Goal: Task Accomplishment & Management: Use online tool/utility

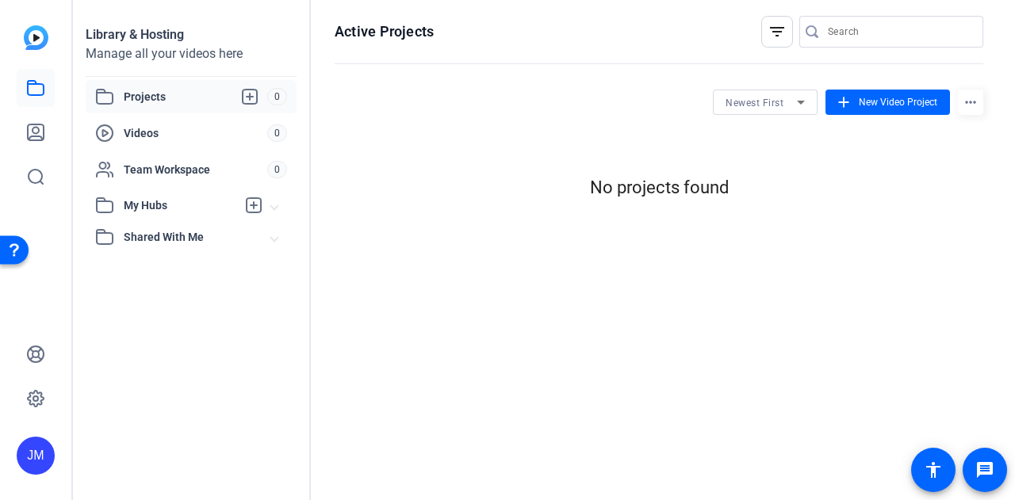
click at [22, 446] on div "JM" at bounding box center [36, 456] width 38 height 38
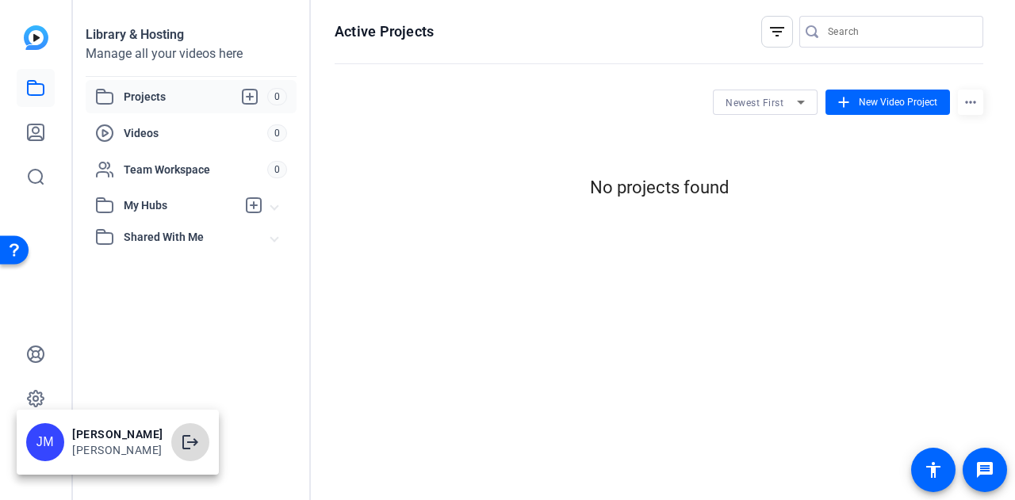
click at [181, 443] on mat-icon "logout" at bounding box center [190, 442] width 19 height 19
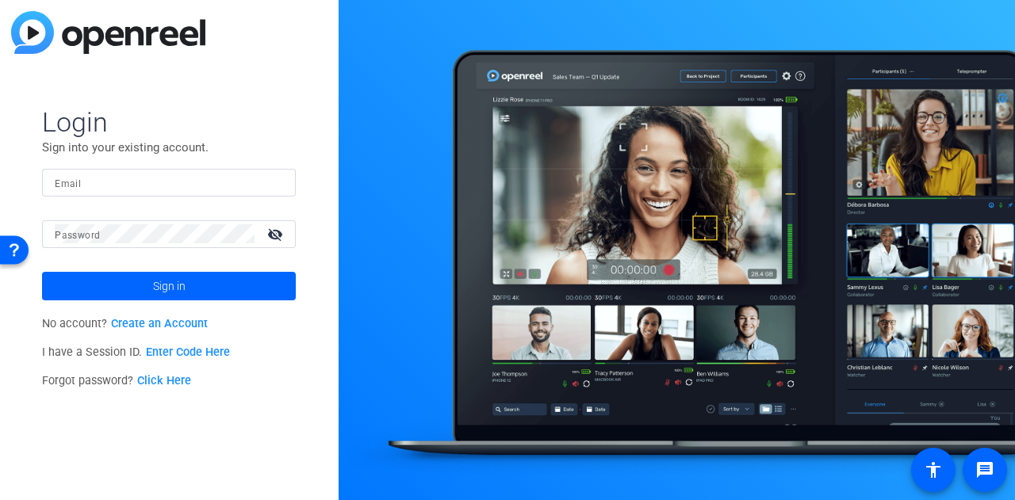
click at [117, 191] on input "Email" at bounding box center [169, 182] width 228 height 19
paste input "GoBraithwaite1!"
type input "[PERSON_NAME][EMAIL_ADDRESS][DOMAIN_NAME]"
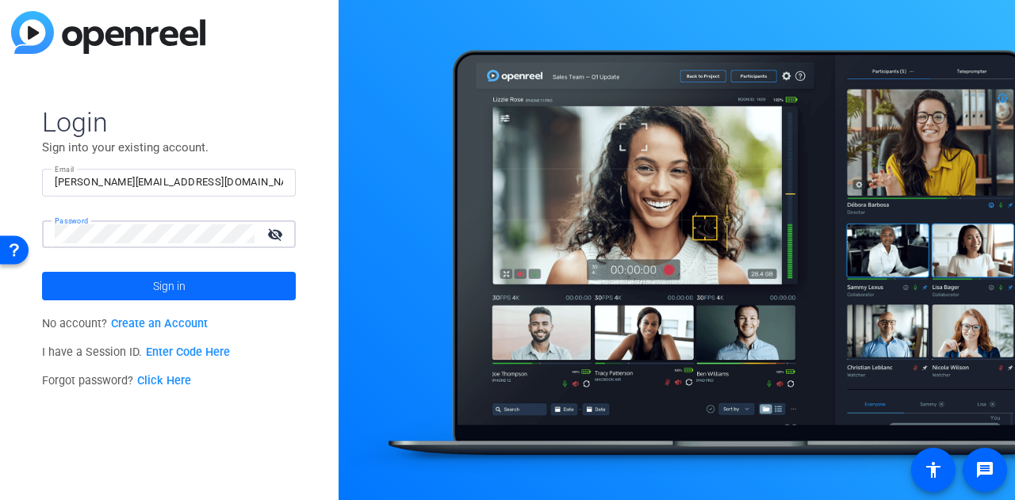
click at [251, 294] on span at bounding box center [169, 286] width 254 height 38
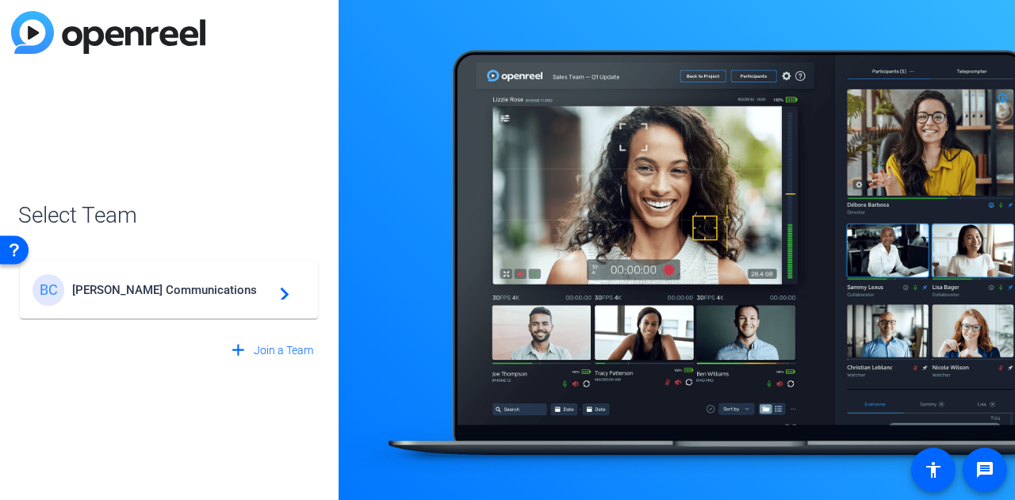
click at [209, 271] on mat-card-content "[PERSON_NAME] Communications navigate_next" at bounding box center [169, 290] width 298 height 57
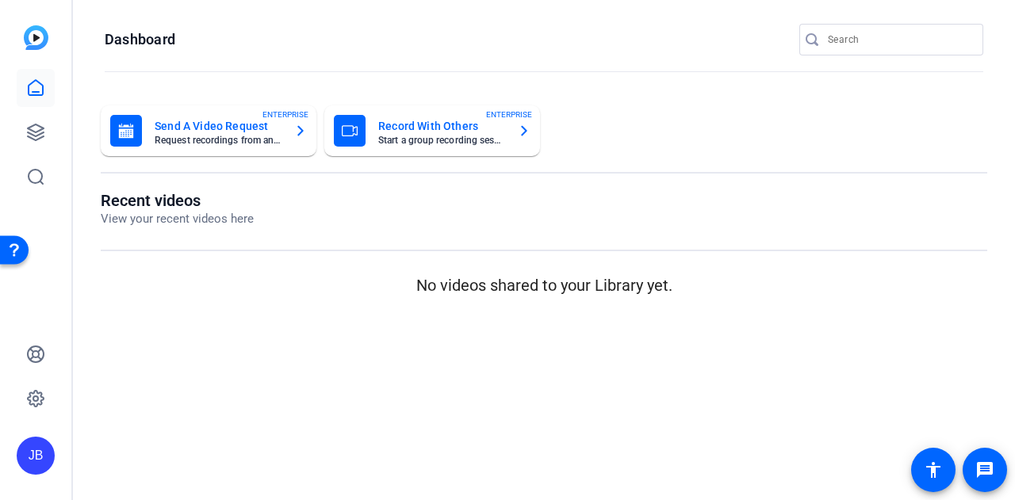
click at [415, 123] on mat-card-title "Record With Others" at bounding box center [441, 126] width 127 height 19
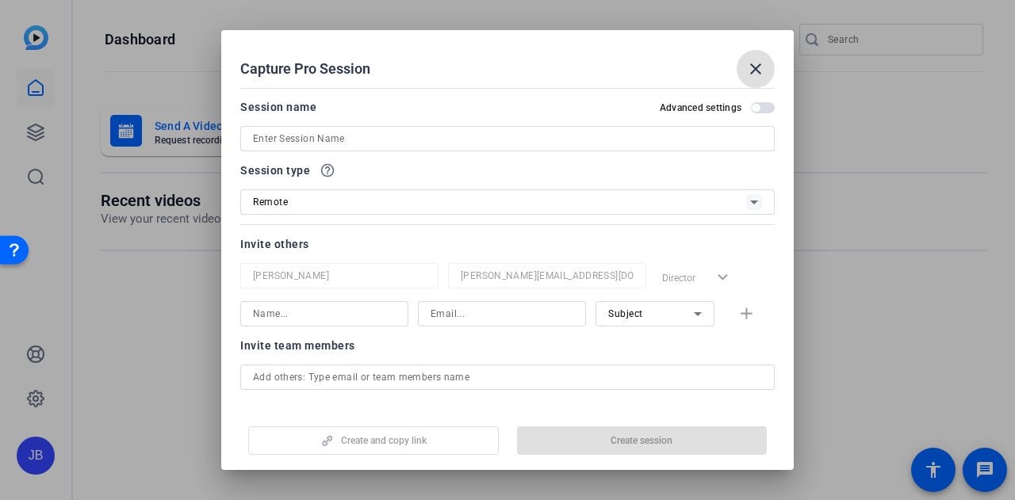
click at [367, 145] on input at bounding box center [507, 138] width 509 height 19
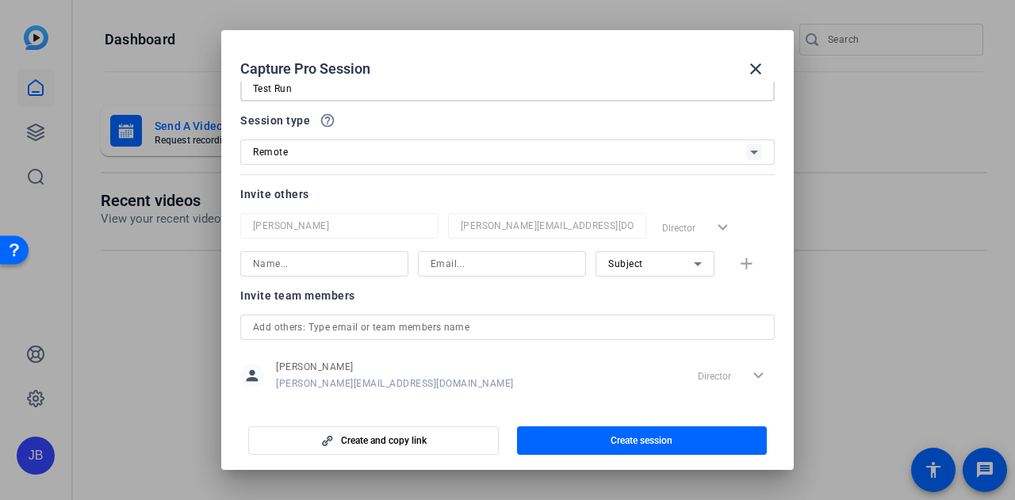
scroll to position [71, 0]
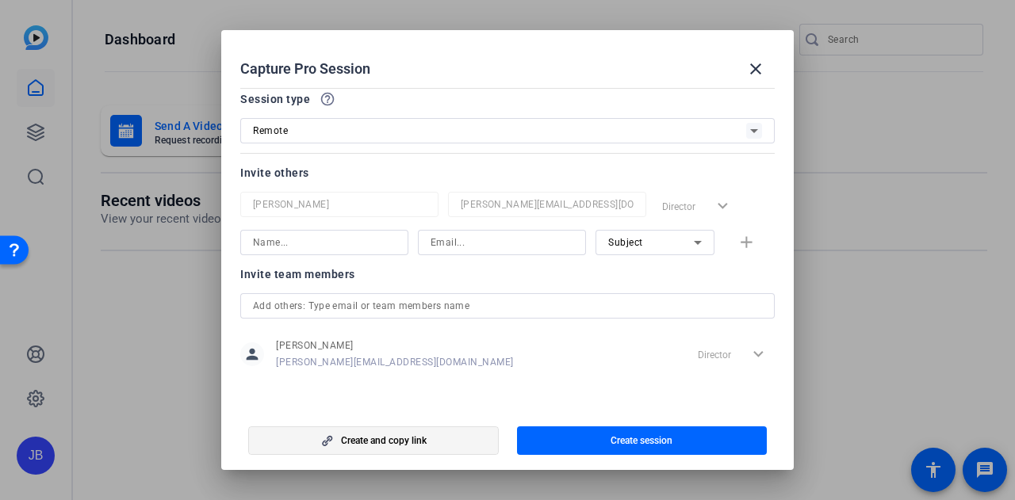
type input "Test Run"
click at [369, 429] on span "button" at bounding box center [373, 441] width 249 height 38
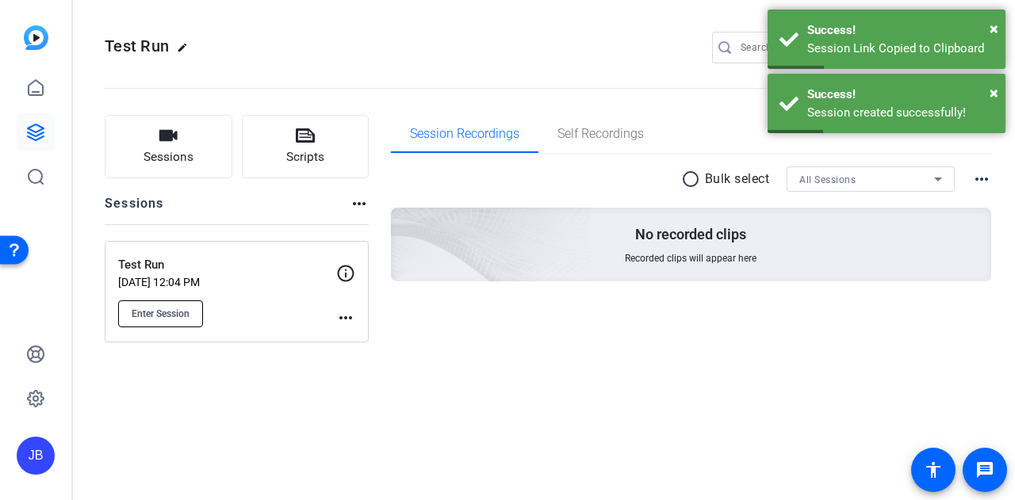
click at [142, 315] on span "Enter Session" at bounding box center [161, 314] width 58 height 13
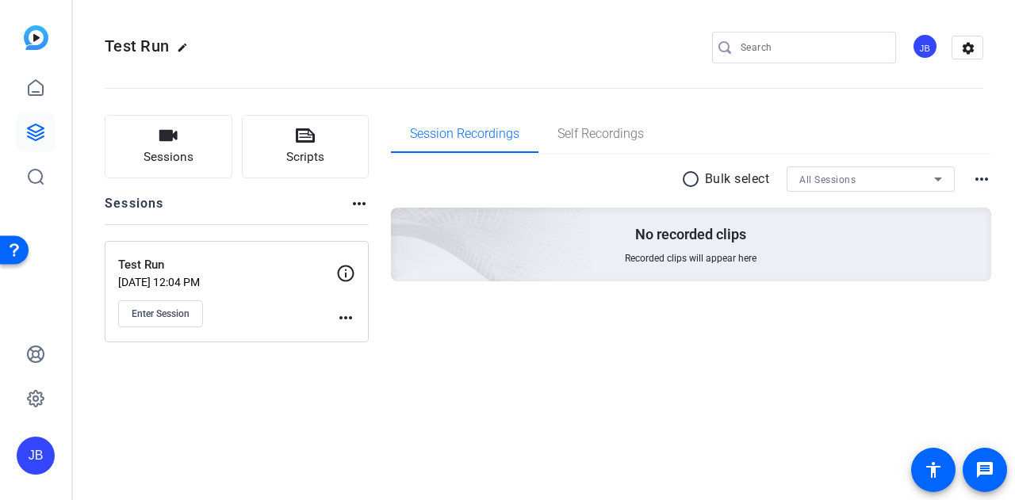
click at [338, 313] on mat-icon "more_horiz" at bounding box center [345, 317] width 19 height 19
click at [358, 337] on span "Edit Session" at bounding box center [385, 340] width 72 height 19
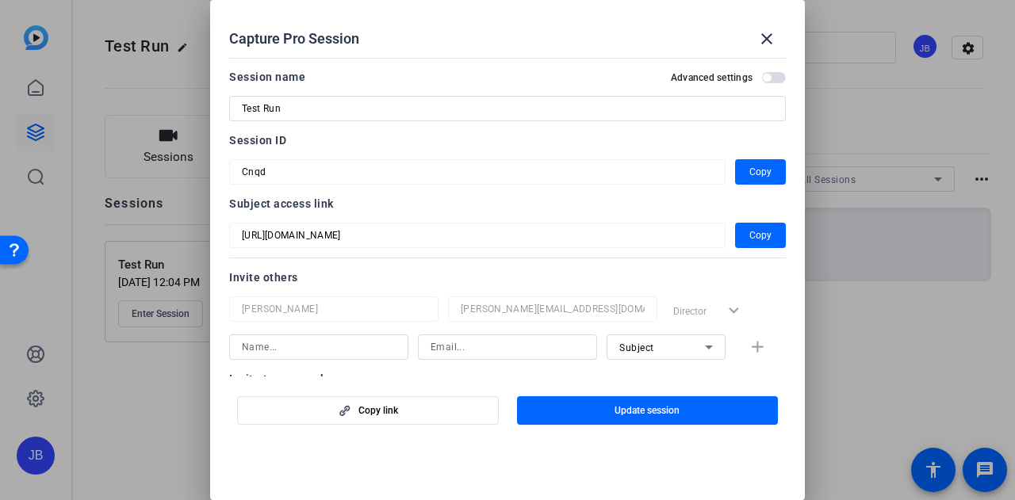
click at [915, 296] on div at bounding box center [507, 250] width 1015 height 500
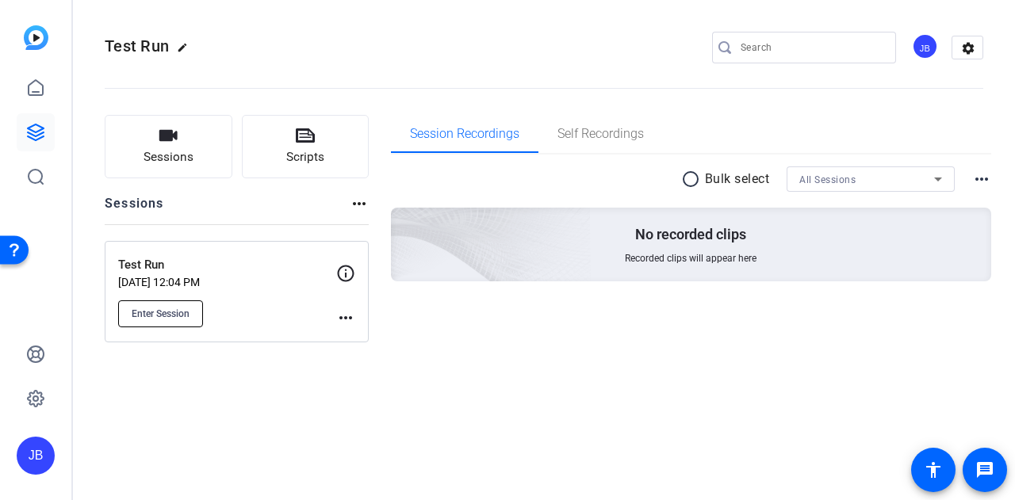
click at [178, 310] on span "Enter Session" at bounding box center [161, 314] width 58 height 13
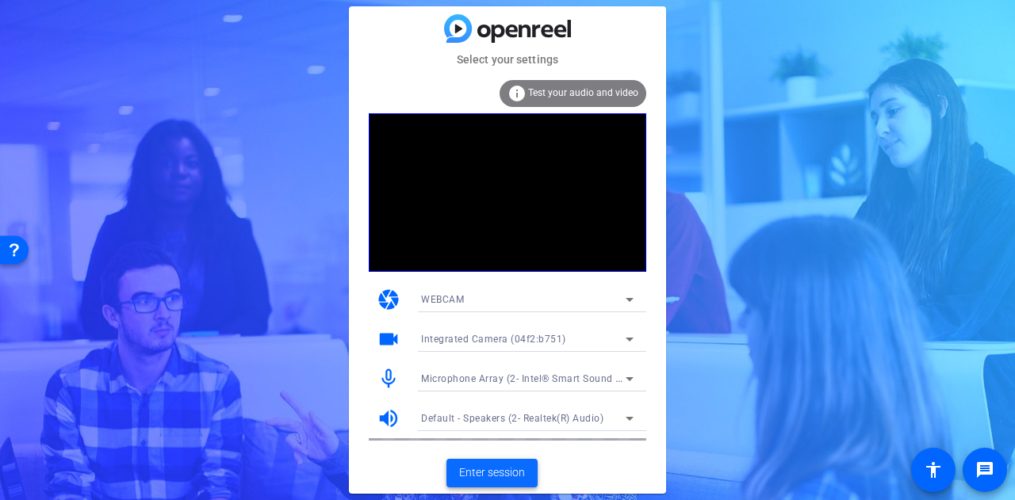
click at [507, 464] on span at bounding box center [491, 473] width 91 height 38
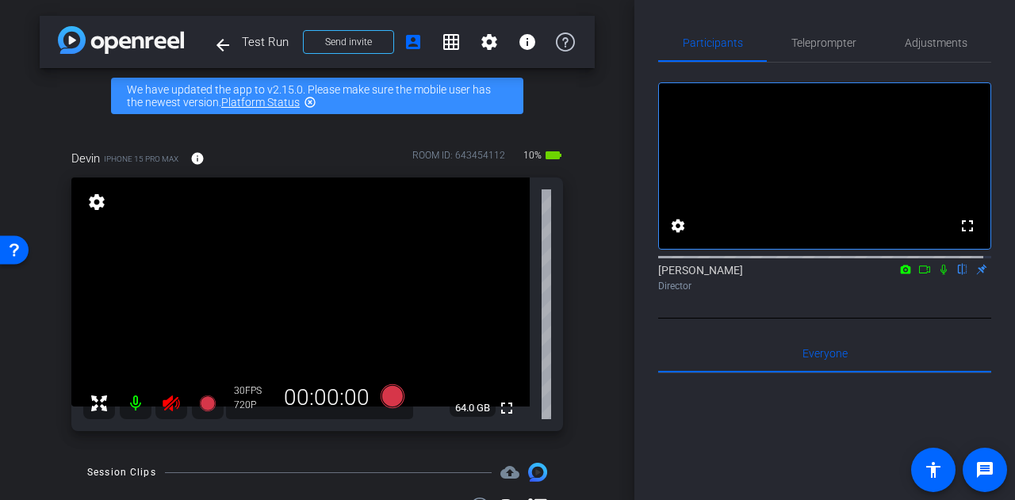
click at [166, 403] on icon at bounding box center [171, 404] width 17 height 16
click at [173, 411] on icon at bounding box center [171, 403] width 19 height 19
